Goal: Transaction & Acquisition: Purchase product/service

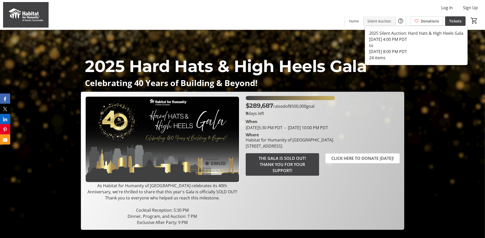
click at [380, 20] on span "Silent Auction" at bounding box center [380, 20] width 24 height 5
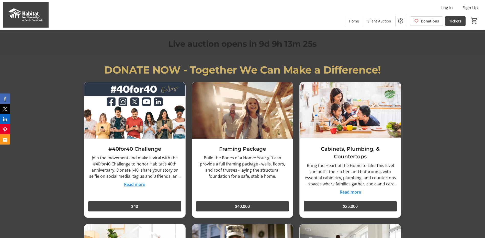
scroll to position [947, 0]
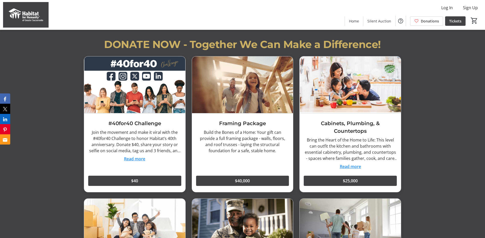
click at [135, 158] on button "Read more" at bounding box center [134, 159] width 21 height 6
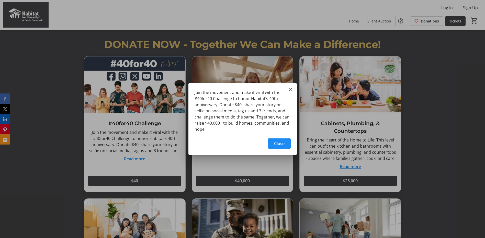
scroll to position [0, 0]
click at [275, 144] on span "Close" at bounding box center [279, 144] width 10 height 6
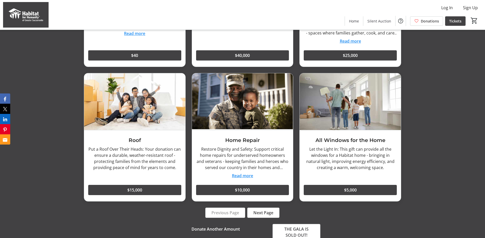
scroll to position [1126, 0]
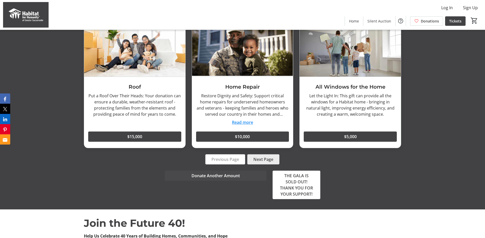
click at [263, 157] on span "Next Page" at bounding box center [264, 160] width 20 height 6
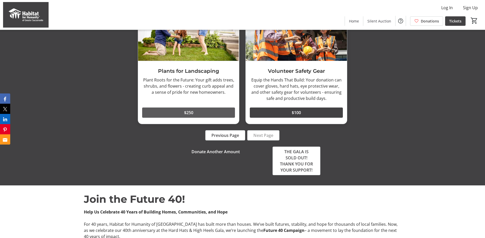
click at [196, 113] on span at bounding box center [188, 113] width 93 height 12
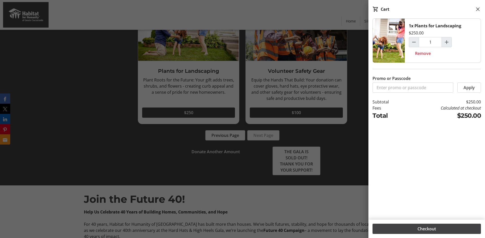
click at [479, 8] on mat-icon at bounding box center [478, 9] width 6 height 6
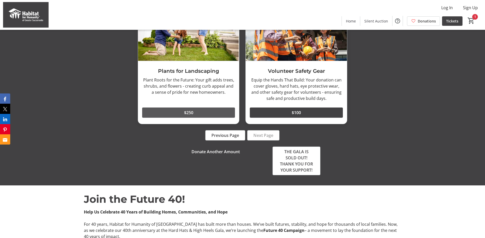
click at [304, 114] on span at bounding box center [296, 113] width 93 height 12
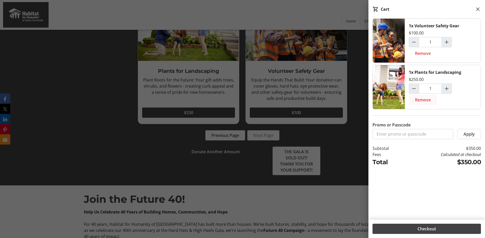
click at [423, 101] on span "Remove" at bounding box center [423, 100] width 16 height 6
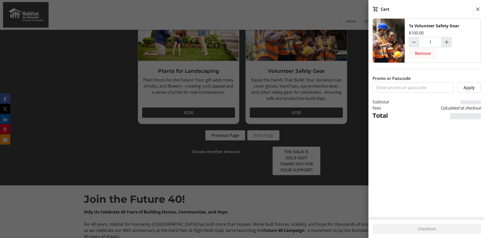
click at [425, 55] on span "Remove" at bounding box center [423, 53] width 16 height 6
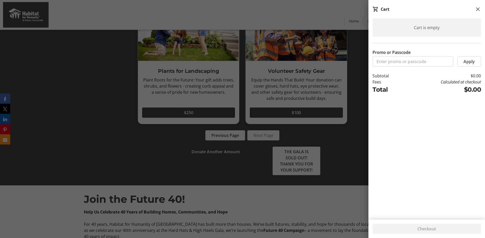
click at [337, 146] on div at bounding box center [242, 166] width 485 height 2585
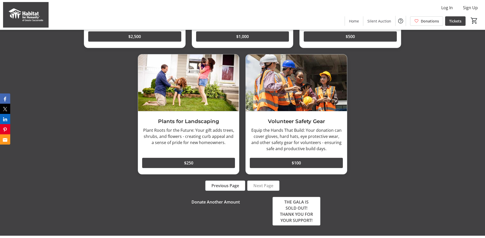
scroll to position [1049, 0]
